Goal: Check status: Check status

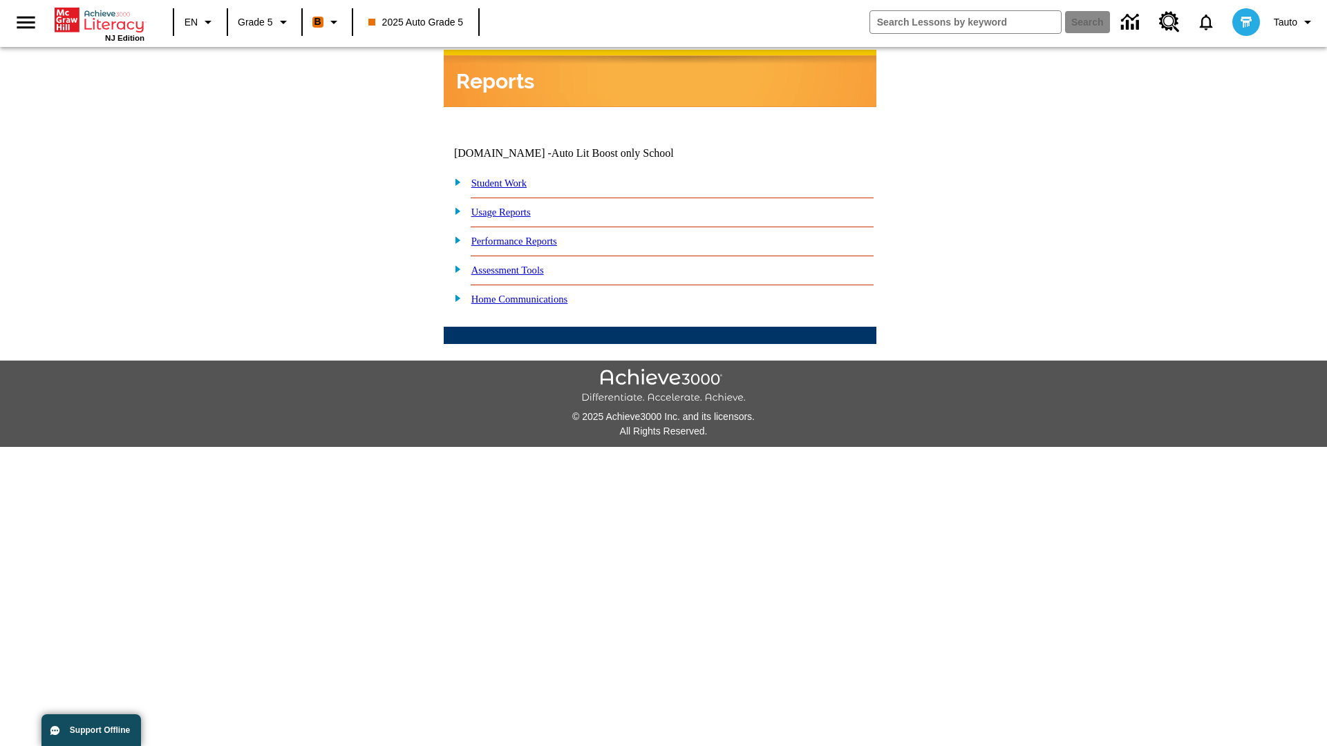
click at [508, 178] on link "Student Work" at bounding box center [498, 183] width 55 height 11
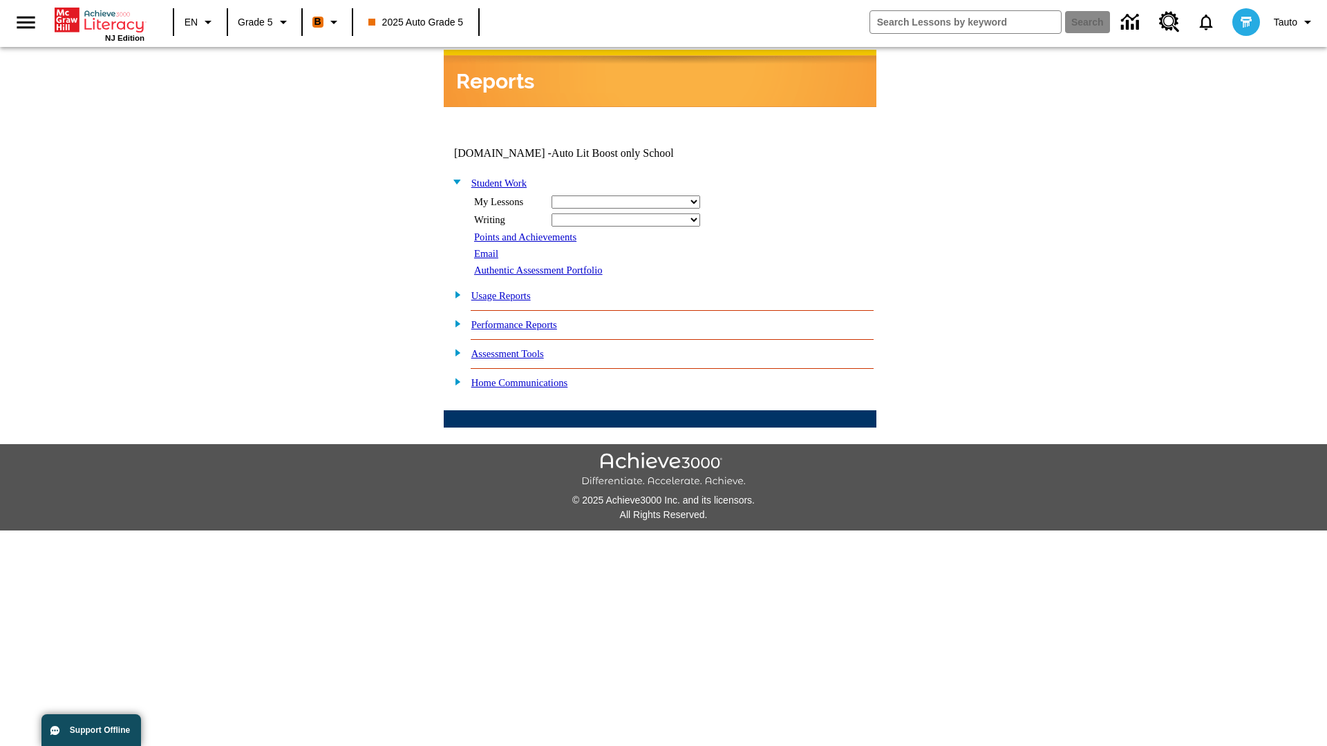
select select "/options/reports/?report_id=12&atype=1&section=2"
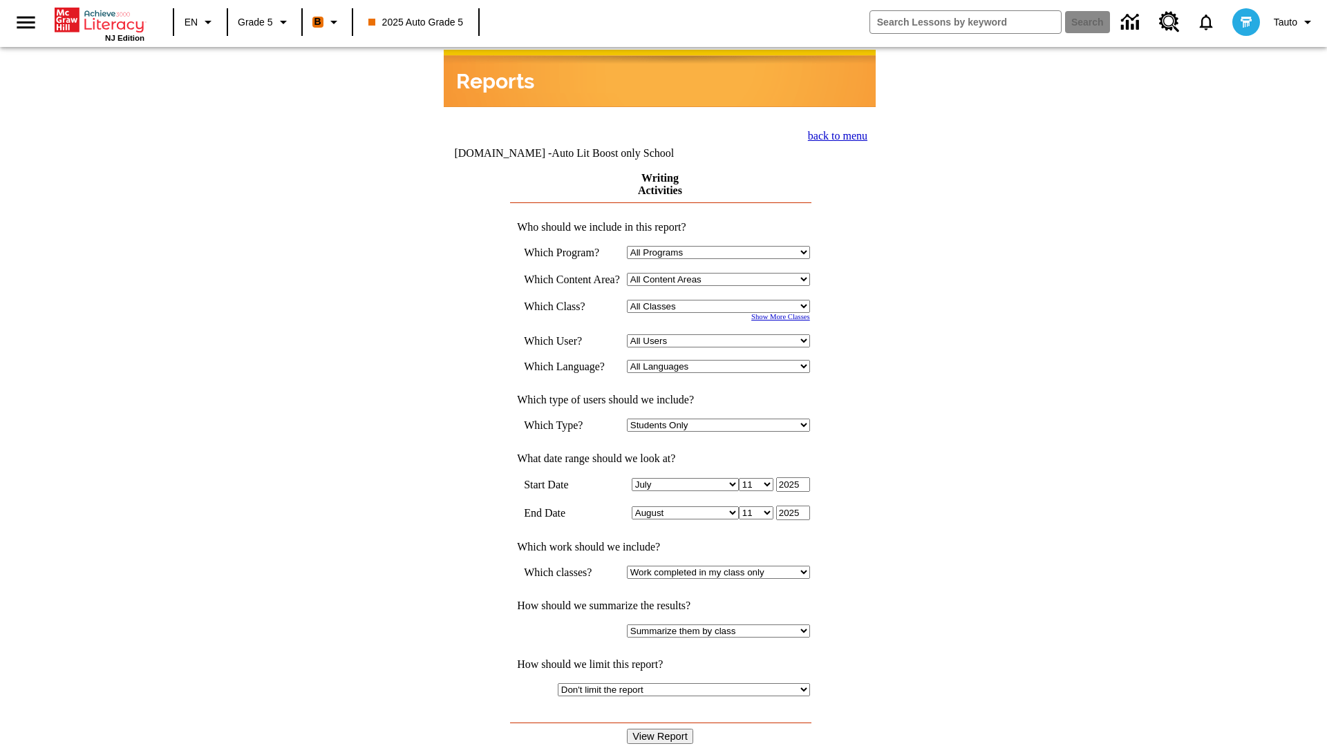
click at [721, 300] on select "Select a Class: All Classes 2025 Auto Grade 5 OL 2025 Auto Grade 6" at bounding box center [718, 306] width 183 height 13
select select "11133131"
click at [721, 334] on select "All Users Cat, Sautoen Cat, Sautoes Cat, Sautoss Donotlogin, Sautoen Twoschools…" at bounding box center [718, 340] width 183 height 13
select select "21437107"
click at [661, 729] on input "View Report" at bounding box center [660, 736] width 66 height 15
